Goal: Use online tool/utility: Utilize a website feature to perform a specific function

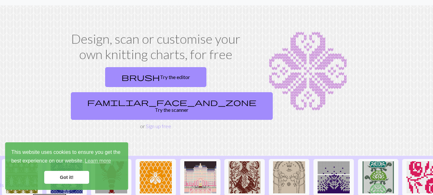
scroll to position [14, 0]
click at [53, 174] on link "Got it!" at bounding box center [66, 177] width 45 height 13
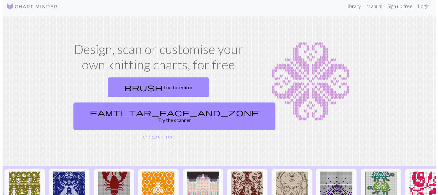
scroll to position [0, 0]
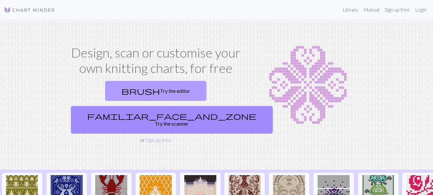
click at [108, 94] on link "brush Try the editor" at bounding box center [155, 91] width 101 height 20
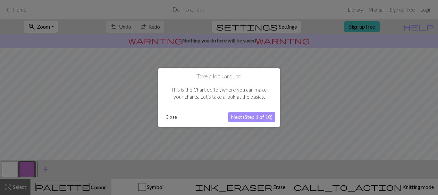
click at [251, 120] on button "Next (Step 1 of 10)" at bounding box center [251, 117] width 47 height 10
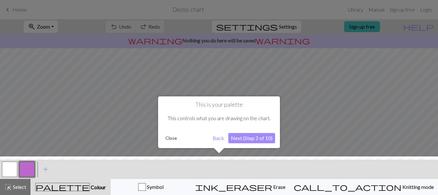
click at [256, 137] on button "Next (Step 2 of 10)" at bounding box center [251, 138] width 47 height 10
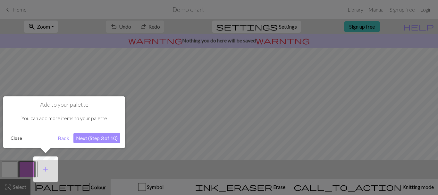
click at [96, 137] on button "Next (Step 3 of 10)" at bounding box center [96, 138] width 47 height 10
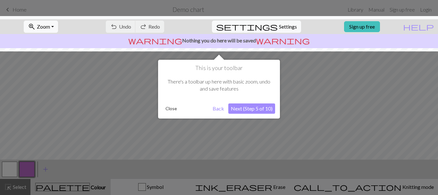
click at [255, 109] on button "Next (Step 5 of 10)" at bounding box center [251, 108] width 47 height 10
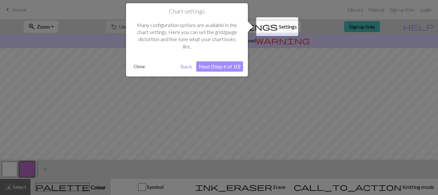
click at [216, 67] on button "Next (Step 6 of 10)" at bounding box center [219, 66] width 47 height 10
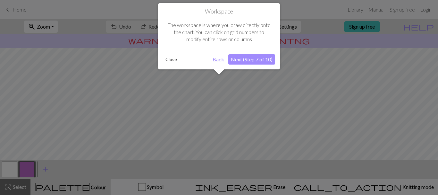
scroll to position [38, 0]
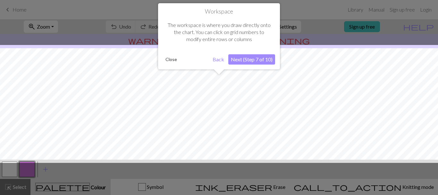
click at [264, 60] on button "Next (Step 7 of 10)" at bounding box center [251, 59] width 47 height 10
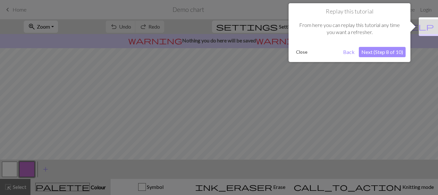
click at [377, 53] on button "Next (Step 8 of 10)" at bounding box center [382, 52] width 47 height 10
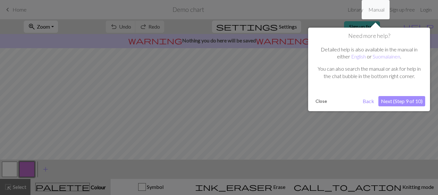
click at [401, 102] on button "Next (Step 9 of 10)" at bounding box center [401, 101] width 47 height 10
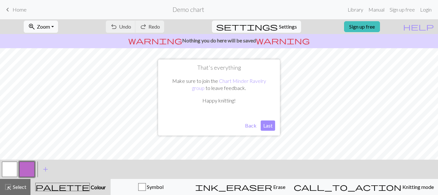
click at [321, 123] on body "This website uses cookies to ensure you get the best experience on our website.…" at bounding box center [219, 97] width 438 height 195
click at [268, 124] on button "Last" at bounding box center [268, 125] width 14 height 10
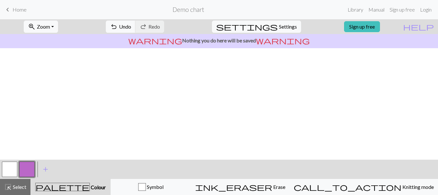
scroll to position [0, 0]
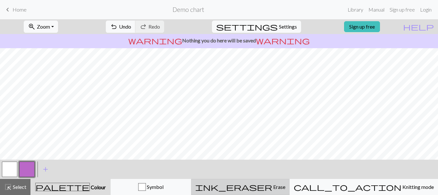
click at [272, 186] on span "ink_eraser" at bounding box center [233, 186] width 77 height 9
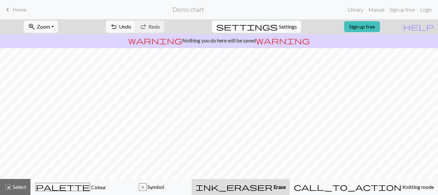
click at [279, 28] on span "Settings" at bounding box center [288, 27] width 18 height 8
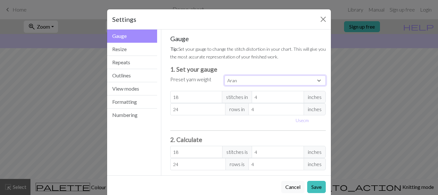
click at [266, 77] on select "Custom Square Lace Light Fingering Fingering Sport Double knit Worsted Aran Bul…" at bounding box center [275, 80] width 101 height 10
click at [256, 86] on div "Gauge Tip: Set your gauge to change the stitch distortion in your chart. This w…" at bounding box center [248, 102] width 156 height 135
click at [259, 81] on select "Custom Square Lace Light Fingering Fingering Sport Double knit Worsted Aran Bul…" at bounding box center [275, 80] width 101 height 10
select select "worsted"
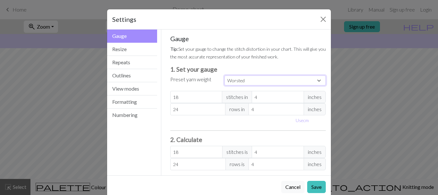
click at [225, 75] on select "Custom Square Lace Light Fingering Fingering Sport Double knit Worsted Aran Bul…" at bounding box center [275, 80] width 101 height 10
type input "20"
type input "26"
type input "20"
type input "26"
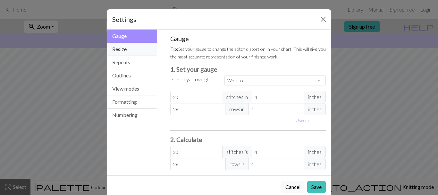
click at [142, 51] on button "Resize" at bounding box center [132, 49] width 50 height 13
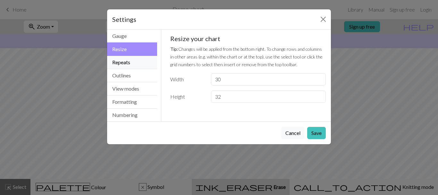
click at [140, 65] on button "Repeats" at bounding box center [132, 62] width 50 height 13
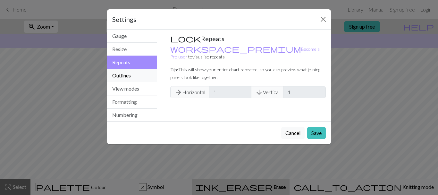
click at [138, 75] on button "Outlines" at bounding box center [132, 75] width 50 height 13
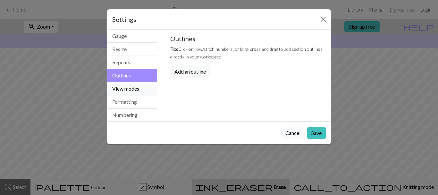
click at [135, 89] on button "View modes" at bounding box center [132, 88] width 50 height 13
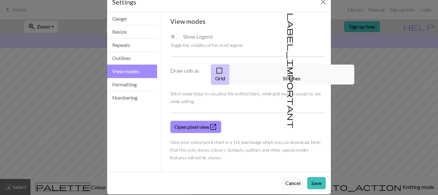
scroll to position [18, 0]
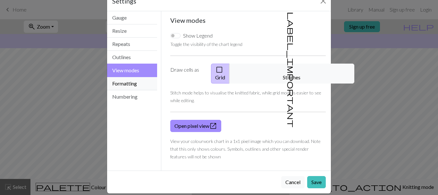
click at [114, 84] on button "Formatting" at bounding box center [132, 83] width 50 height 13
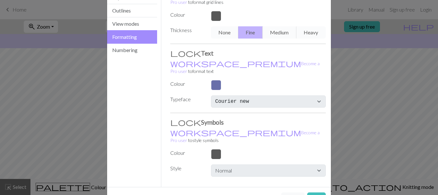
scroll to position [66, 0]
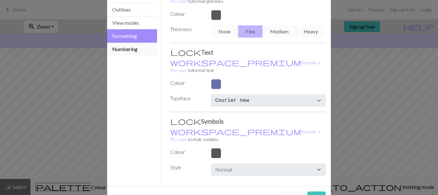
click at [127, 54] on button "Numbering" at bounding box center [132, 49] width 50 height 13
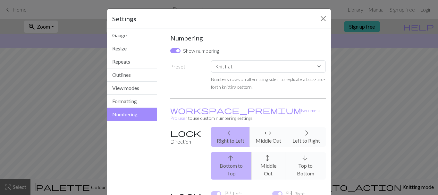
scroll to position [0, 0]
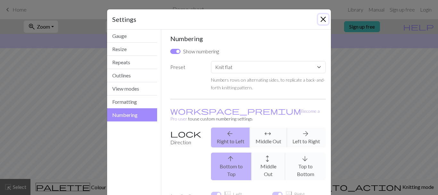
click at [323, 22] on button "Close" at bounding box center [323, 19] width 10 height 10
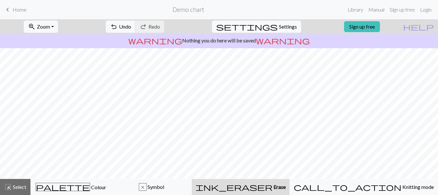
scroll to position [0, 0]
click at [18, 186] on span "Select" at bounding box center [19, 186] width 14 height 6
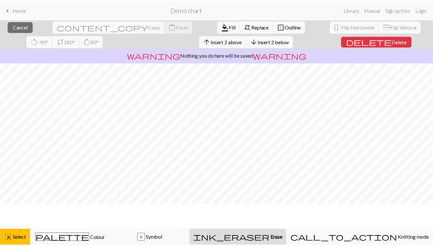
scroll to position [0, 0]
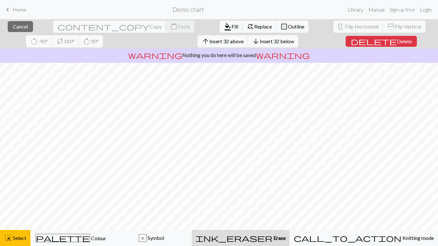
click at [286, 194] on div "ink_eraser Erase Erase" at bounding box center [241, 238] width 90 height 8
click at [254, 26] on span "Replace" at bounding box center [263, 26] width 18 height 6
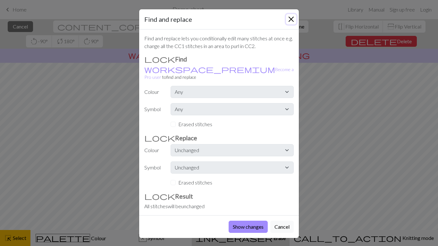
click at [290, 22] on button "Close" at bounding box center [291, 19] width 10 height 10
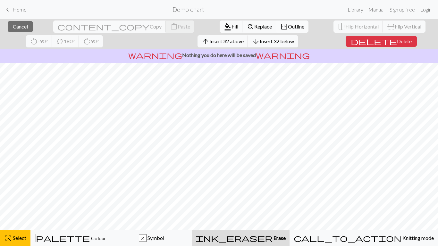
click at [288, 25] on span "Outline" at bounding box center [296, 26] width 16 height 6
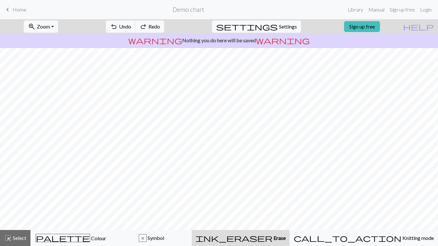
click at [9, 11] on span "keyboard_arrow_left" at bounding box center [8, 9] width 8 height 9
